Goal: Task Accomplishment & Management: Use online tool/utility

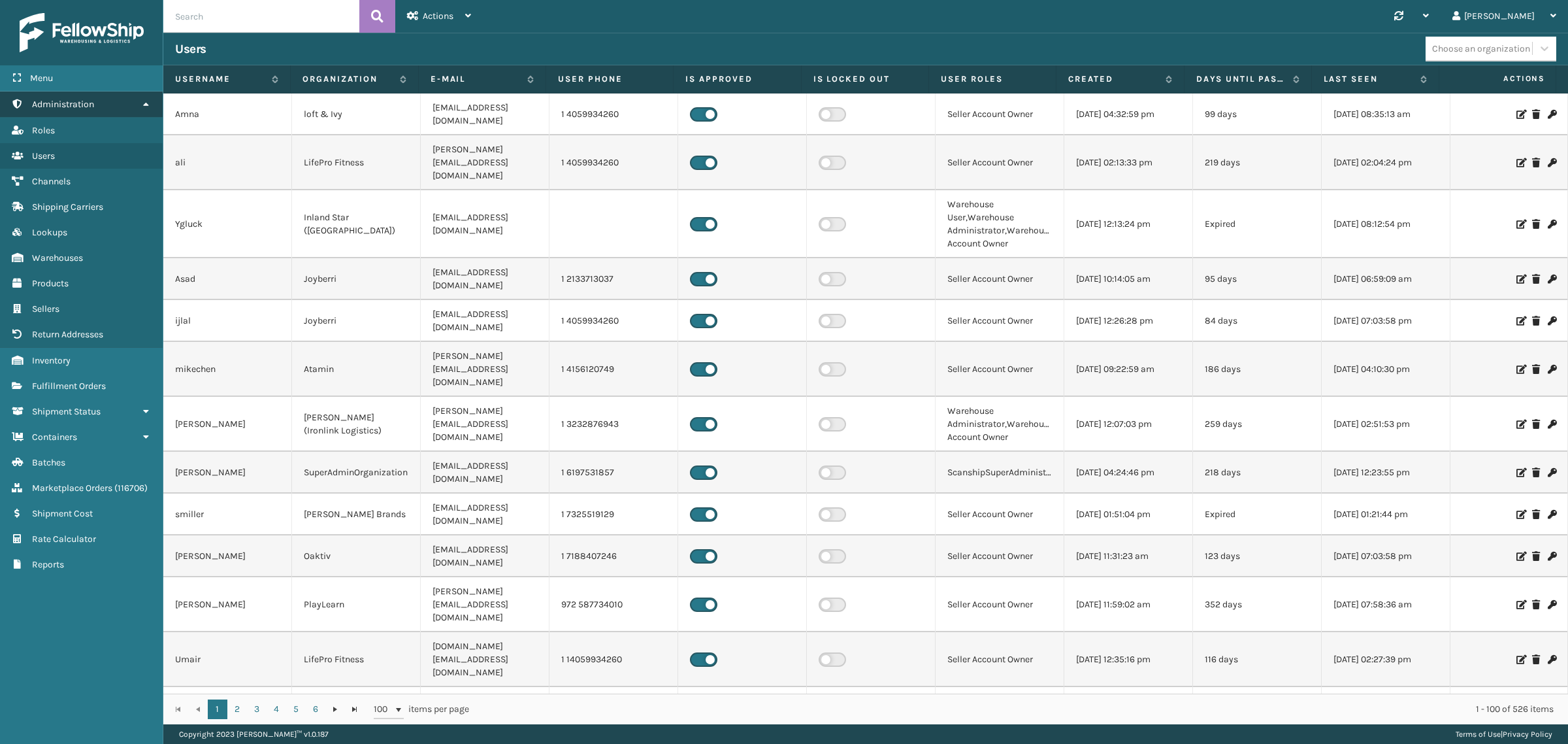
click at [141, 100] on icon at bounding box center [145, 104] width 10 height 9
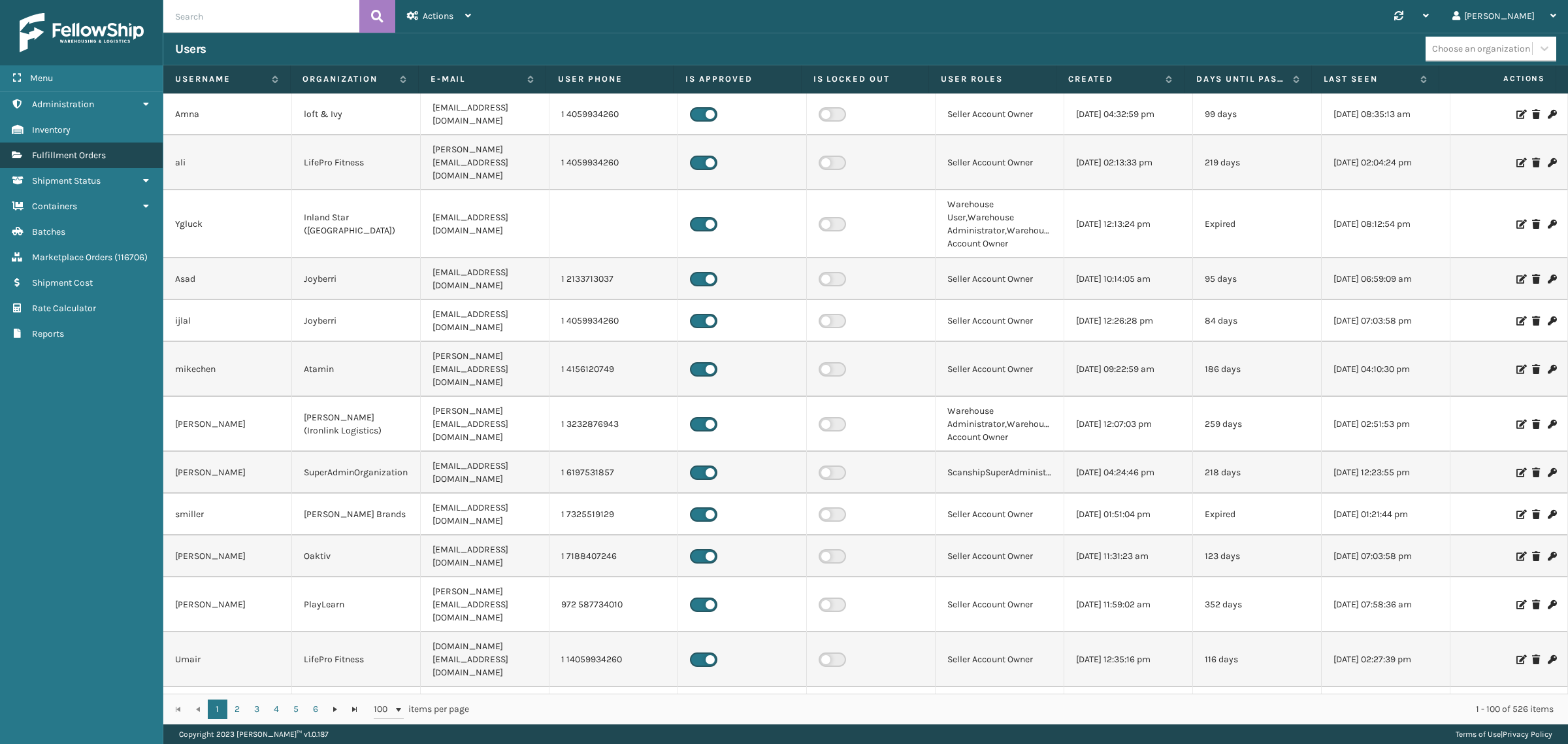
click at [108, 147] on link "Fulfillment Orders" at bounding box center [81, 155] width 162 height 26
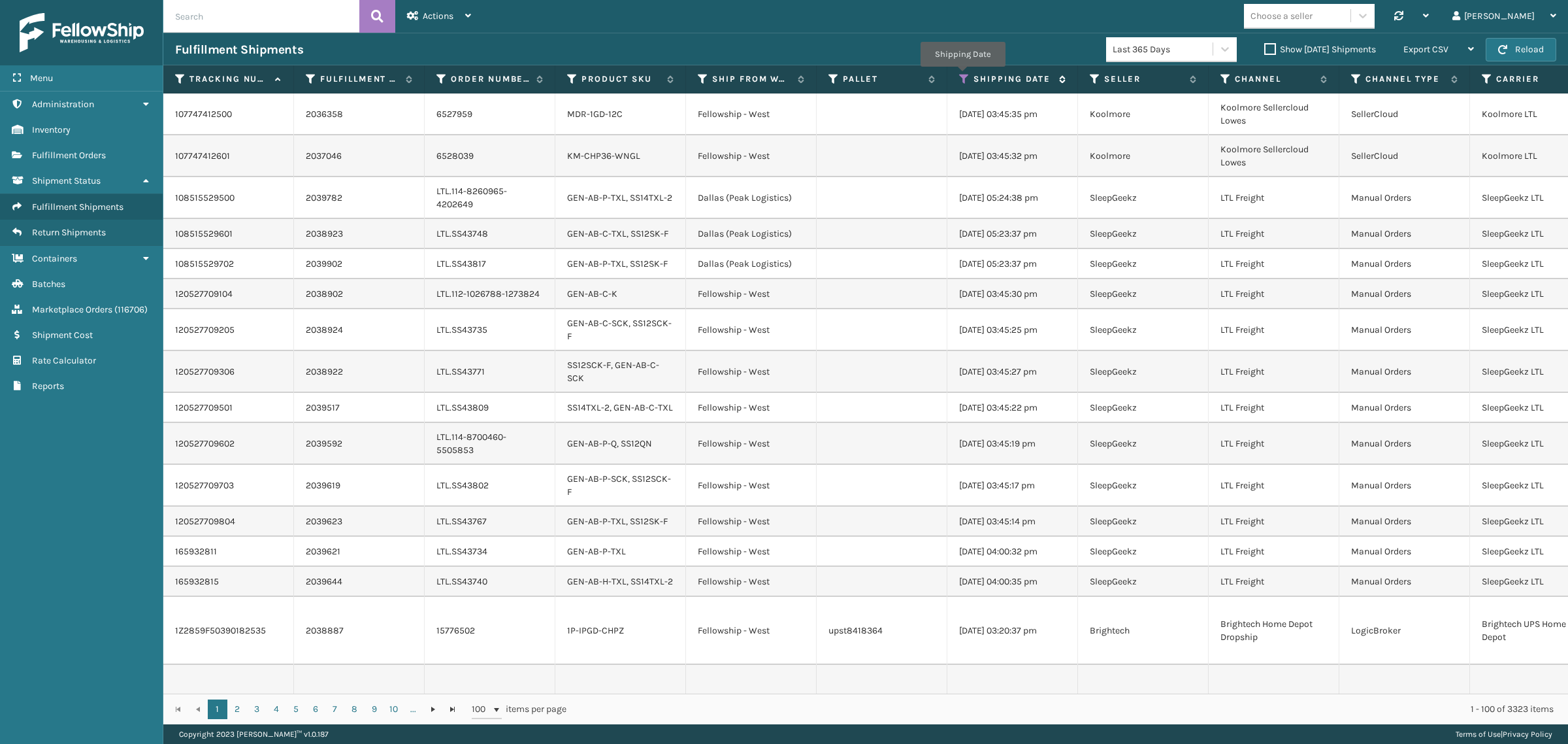
click at [962, 76] on icon at bounding box center [964, 79] width 10 height 12
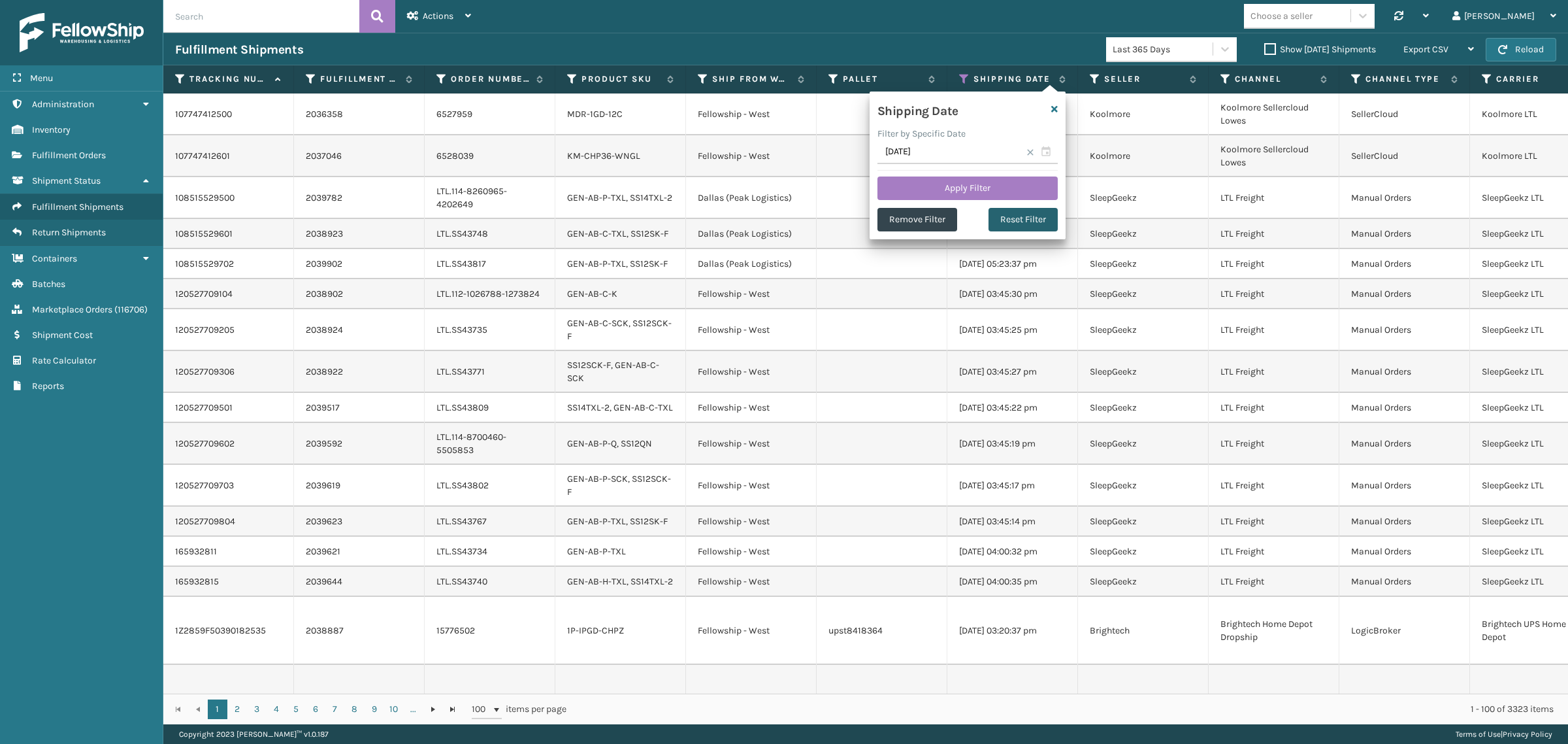
click at [1033, 214] on button "Reset Filter" at bounding box center [1024, 220] width 70 height 24
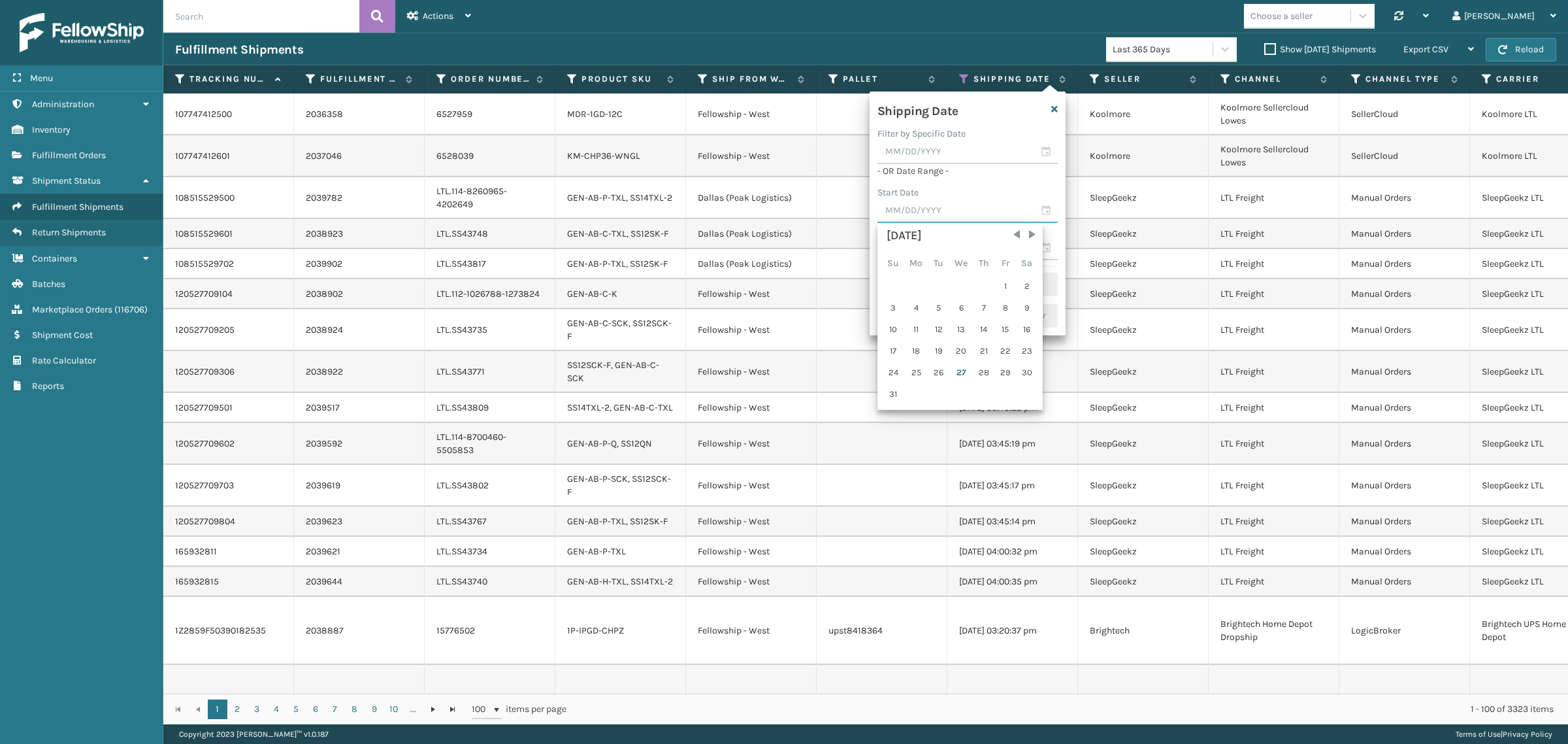
click at [938, 207] on input "text" at bounding box center [967, 211] width 180 height 24
click at [957, 351] on div "20" at bounding box center [961, 351] width 22 height 20
type input "[DATE]"
click at [936, 193] on input "text" at bounding box center [967, 189] width 180 height 24
click at [935, 347] on div "26" at bounding box center [939, 351] width 20 height 20
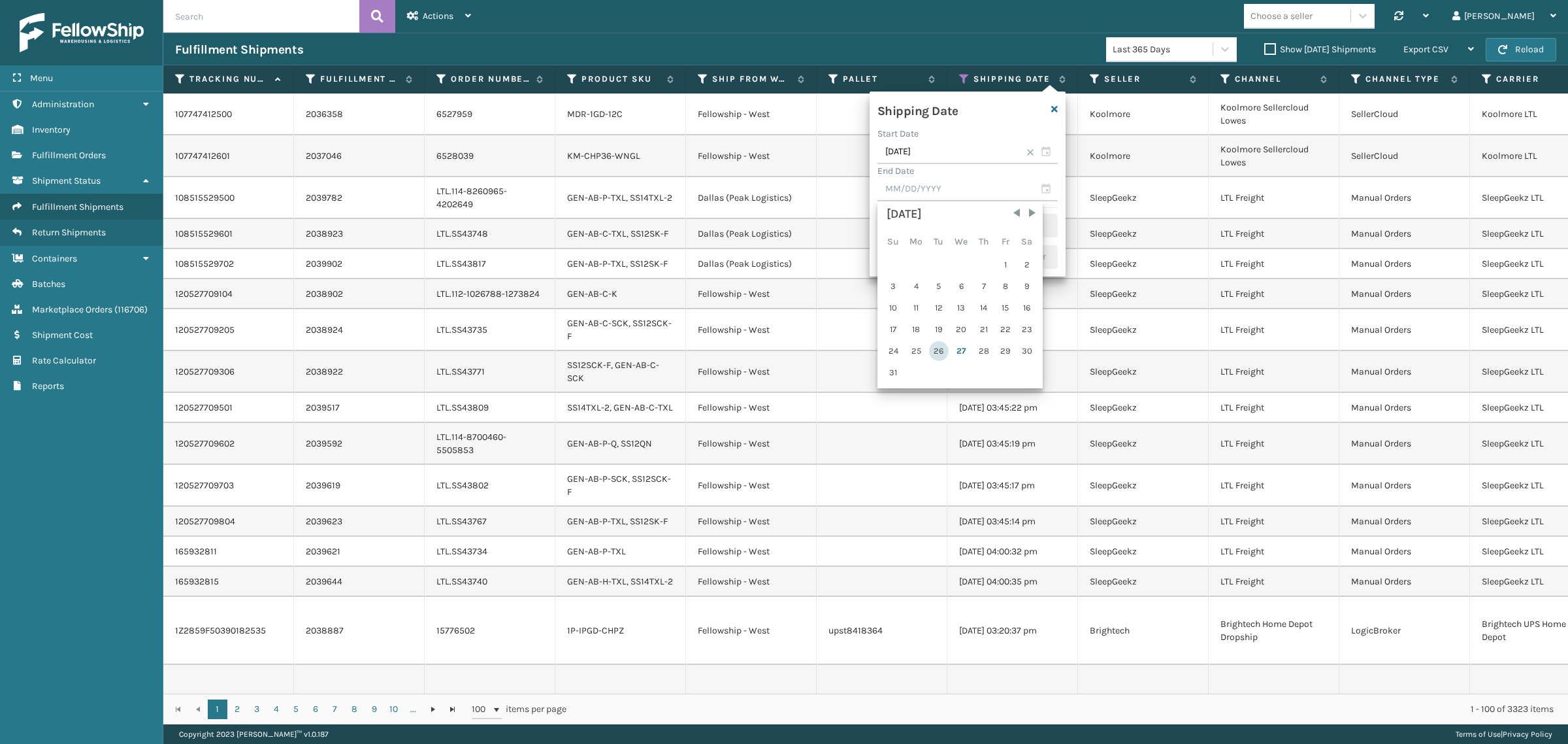
type input "[DATE]"
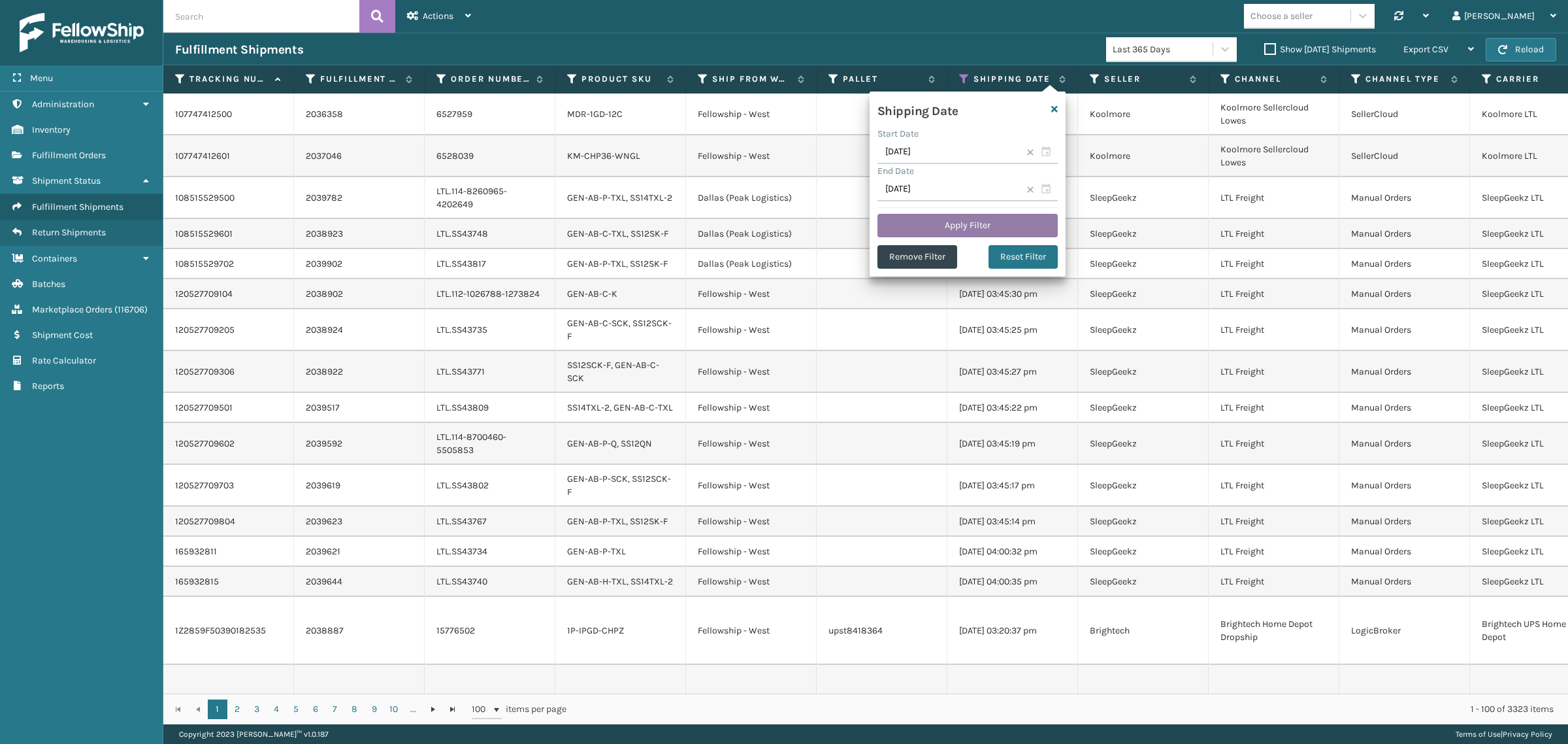
click at [968, 219] on button "Apply Filter" at bounding box center [967, 226] width 180 height 24
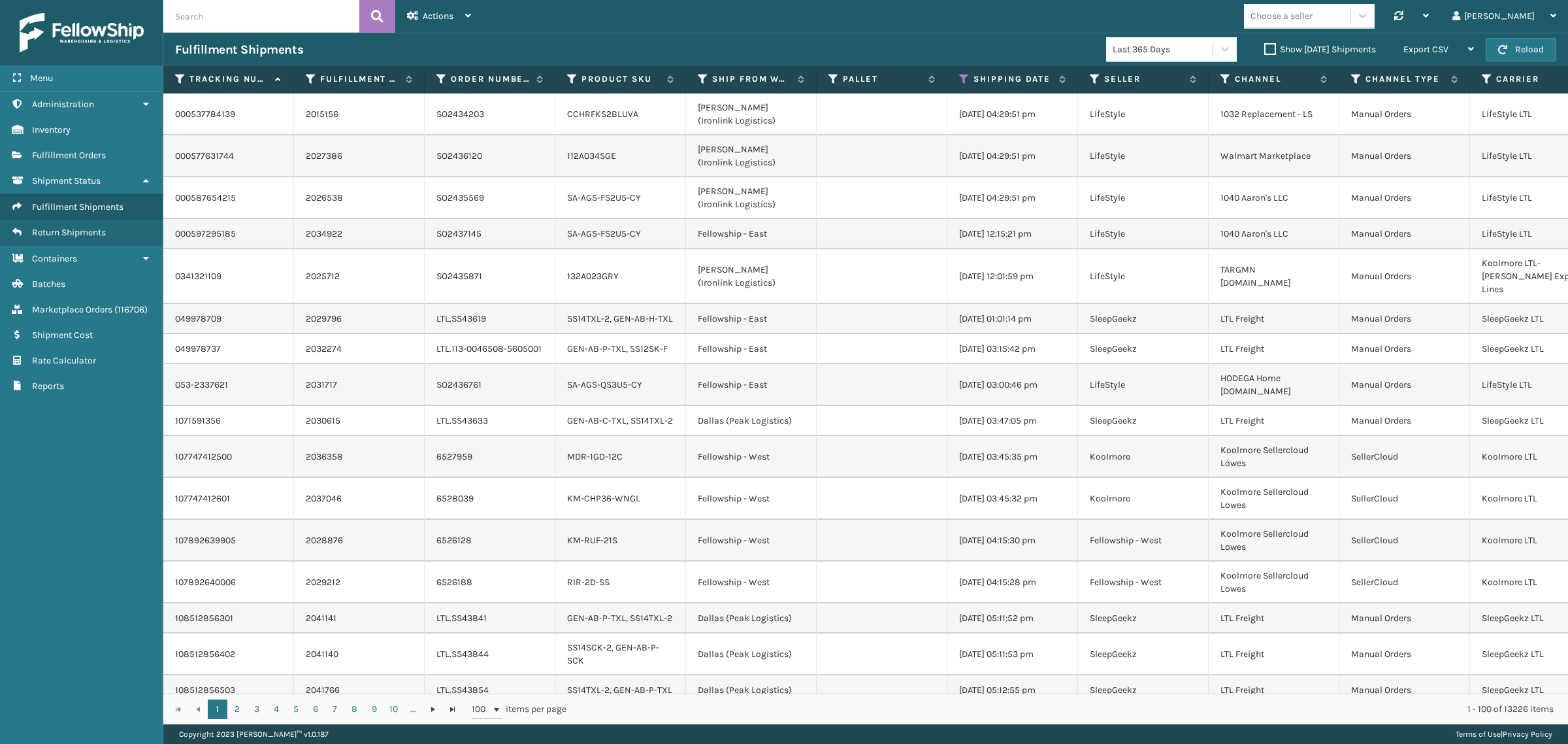
click at [1264, 45] on label "Show [DATE] Shipments" at bounding box center [1320, 49] width 112 height 11
click at [1264, 45] on input "Show [DATE] Shipments" at bounding box center [1264, 46] width 1 height 9
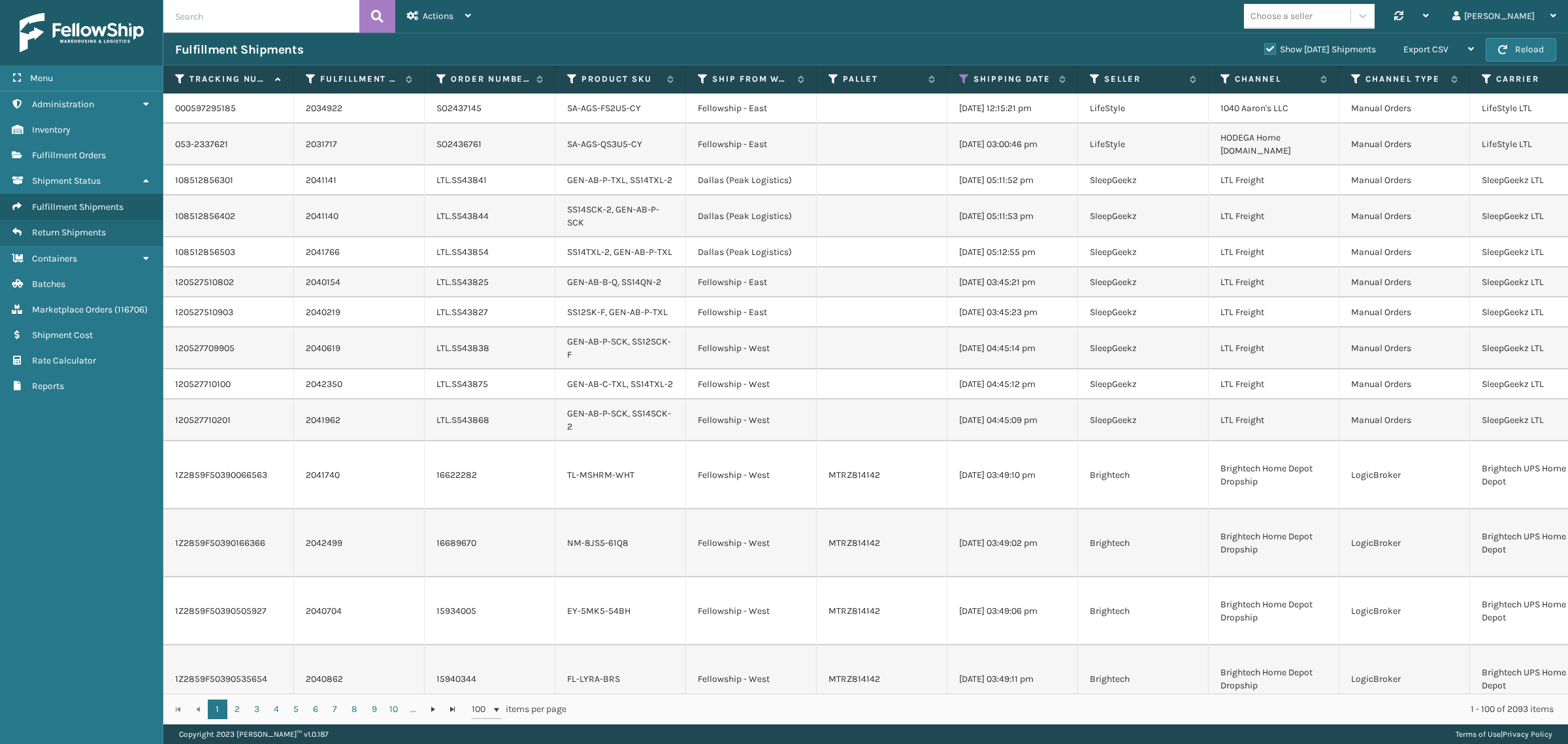
click at [1264, 48] on label "Show [DATE] Shipments" at bounding box center [1320, 49] width 112 height 11
click at [1264, 48] on input "Show [DATE] Shipments" at bounding box center [1264, 46] width 1 height 9
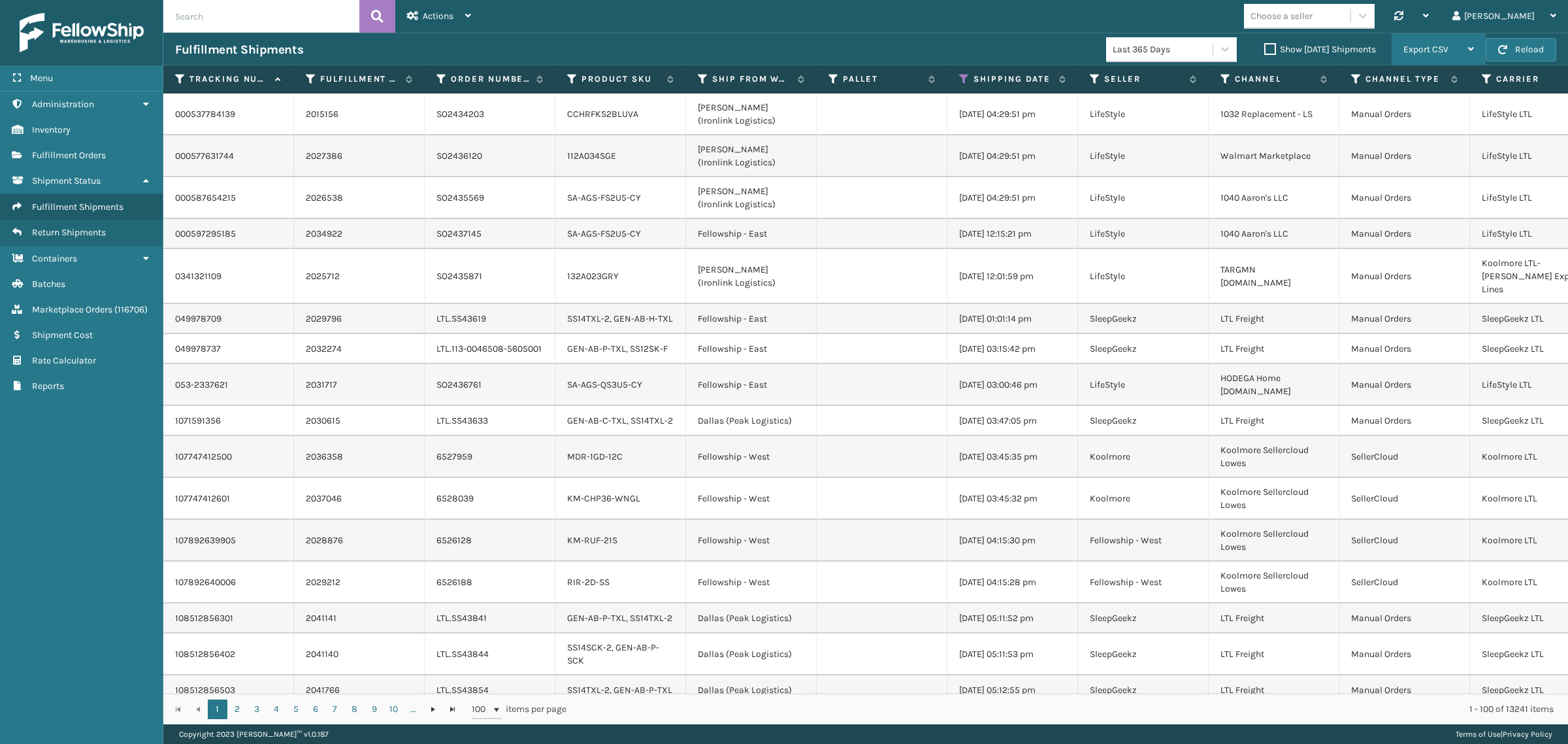
click at [1454, 47] on div "Export CSV" at bounding box center [1438, 49] width 71 height 33
click at [1441, 123] on li "Export All Pages" at bounding box center [1398, 119] width 175 height 35
click at [960, 76] on icon at bounding box center [964, 79] width 10 height 12
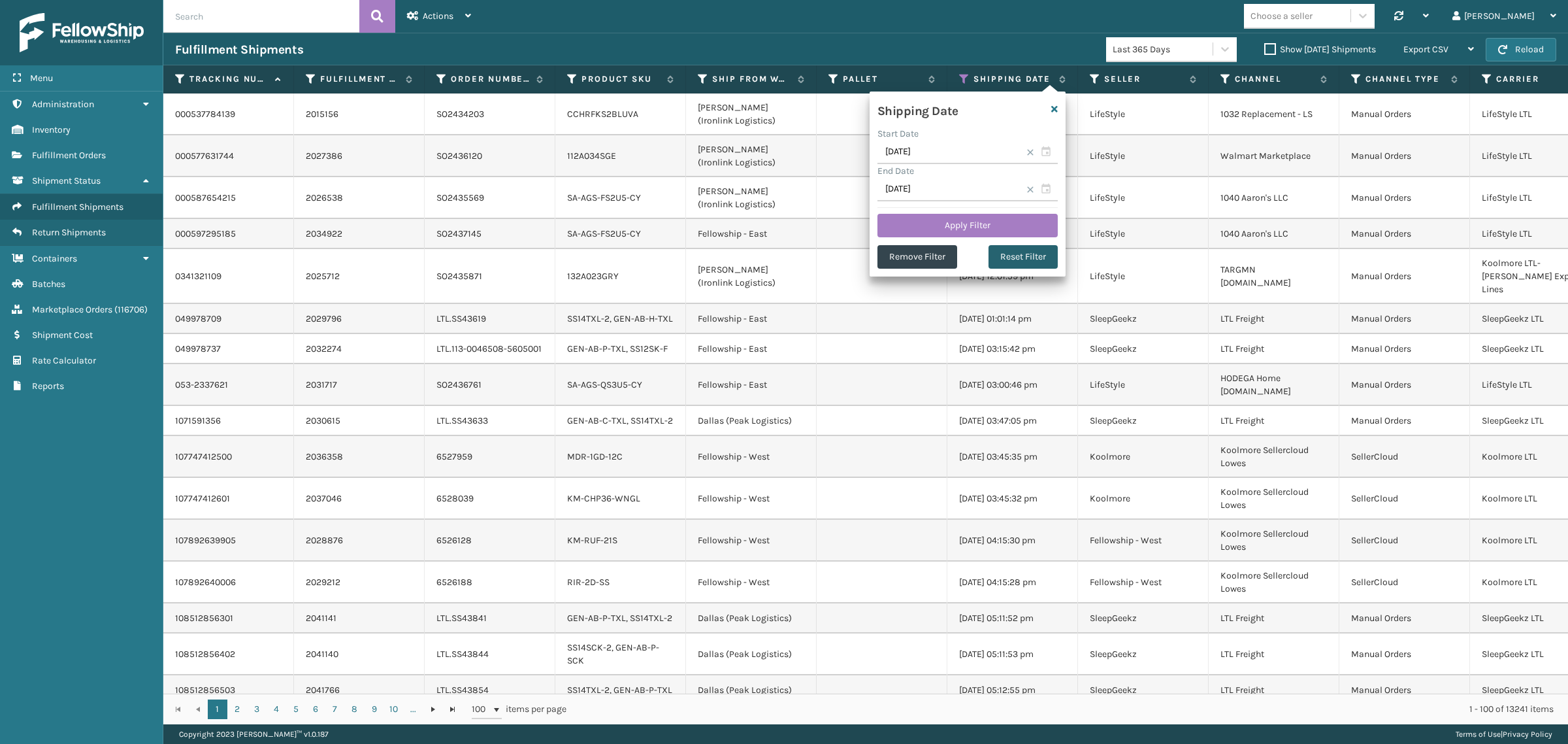
click at [1036, 255] on button "Reset Filter" at bounding box center [1024, 257] width 70 height 24
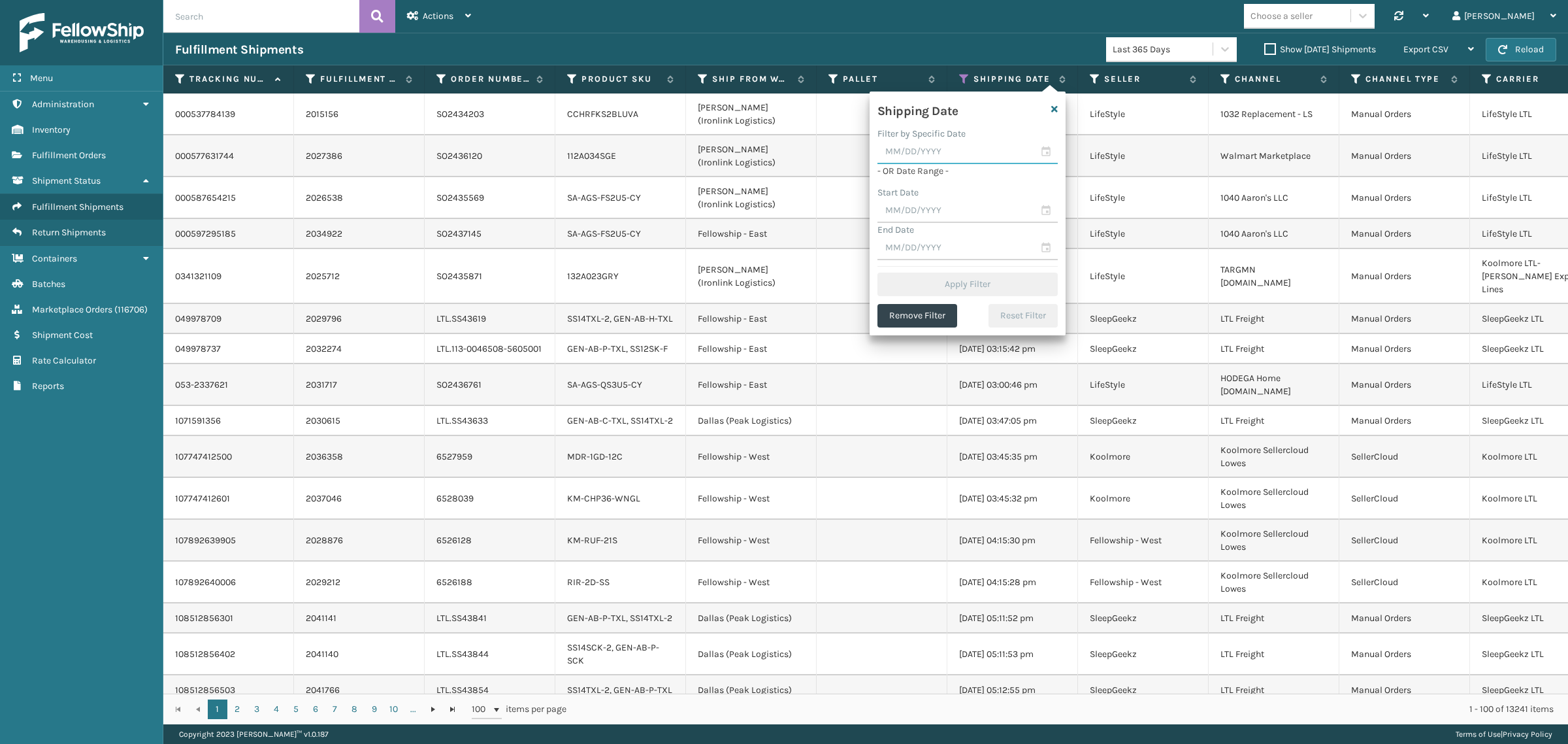
click at [946, 153] on input "text" at bounding box center [967, 152] width 180 height 24
click at [935, 306] on div "26" at bounding box center [939, 314] width 20 height 20
type input "[DATE]"
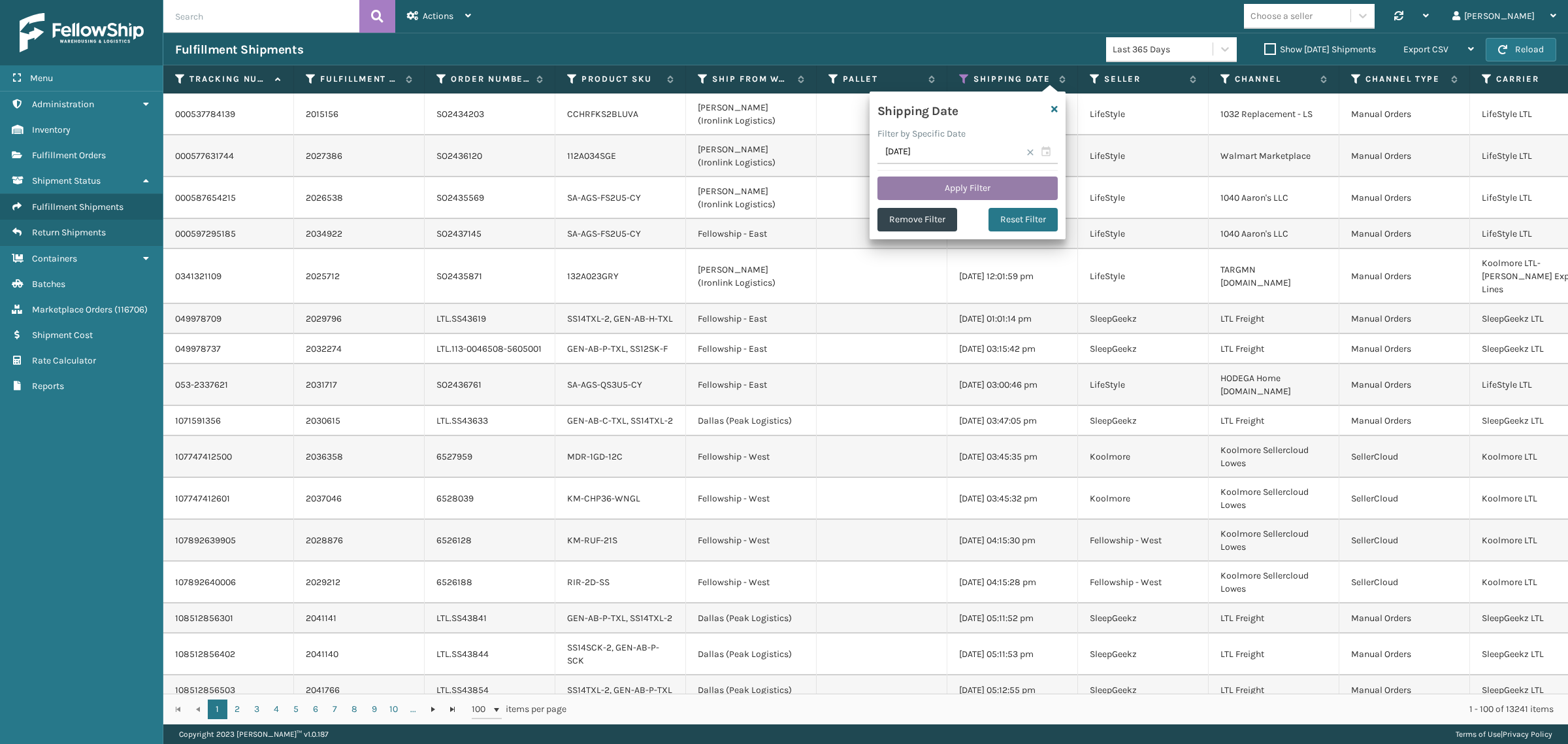
click at [949, 184] on button "Apply Filter" at bounding box center [967, 188] width 180 height 24
